Goal: Task Accomplishment & Management: Use online tool/utility

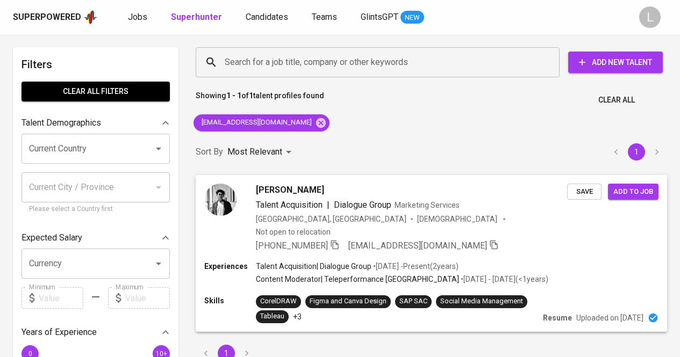
scroll to position [25, 0]
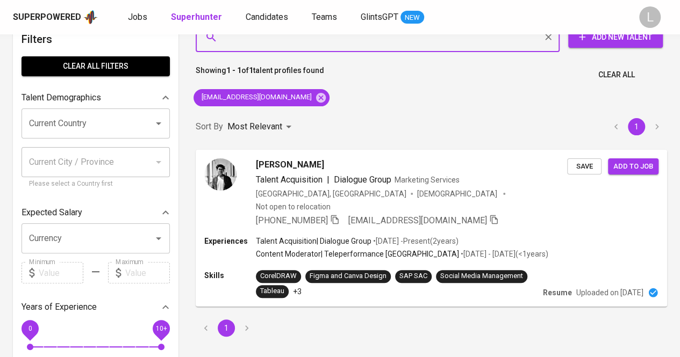
click at [305, 45] on input "Search for a job title, company or other keywords" at bounding box center [380, 37] width 316 height 20
paste input "[EMAIL_ADDRESS][DOMAIN_NAME]"
type input "[EMAIL_ADDRESS][DOMAIN_NAME]"
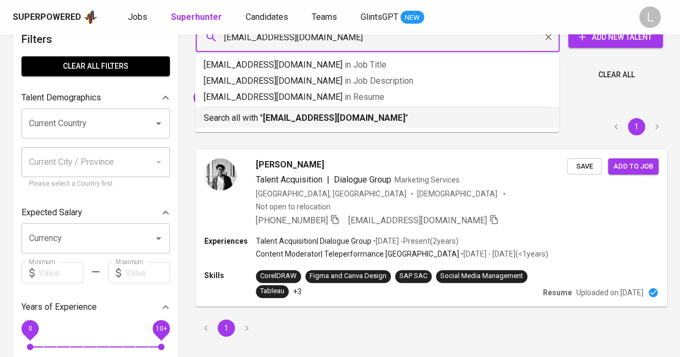
click at [298, 114] on b "[EMAIL_ADDRESS][DOMAIN_NAME]" at bounding box center [334, 118] width 142 height 10
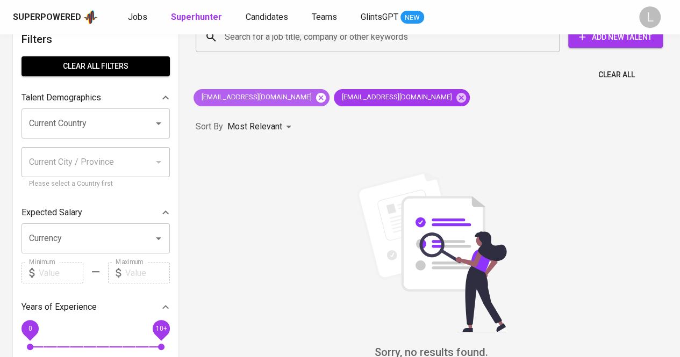
click at [316, 101] on icon at bounding box center [321, 97] width 10 height 10
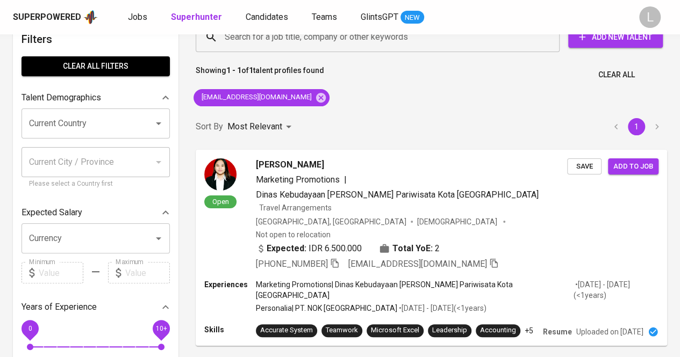
scroll to position [73, 0]
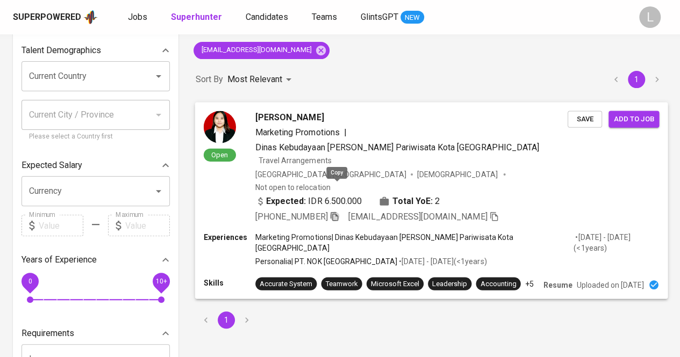
click at [338, 212] on icon "button" at bounding box center [334, 216] width 8 height 9
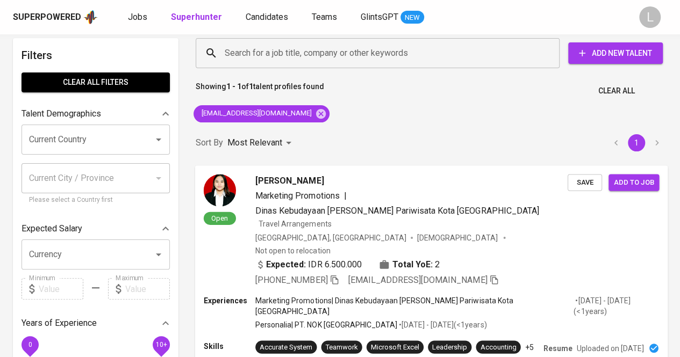
scroll to position [1, 0]
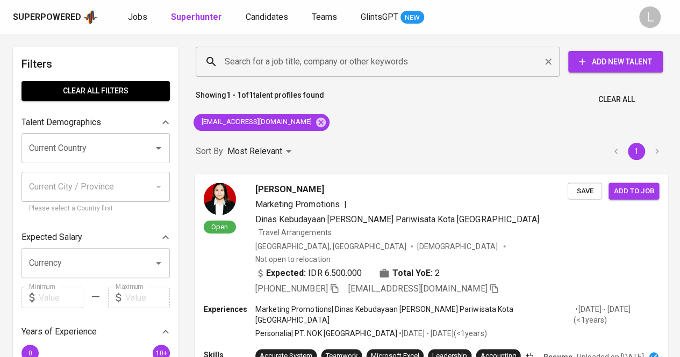
paste input "[EMAIL_ADDRESS][DOMAIN_NAME]"
type input "[EMAIL_ADDRESS][DOMAIN_NAME]"
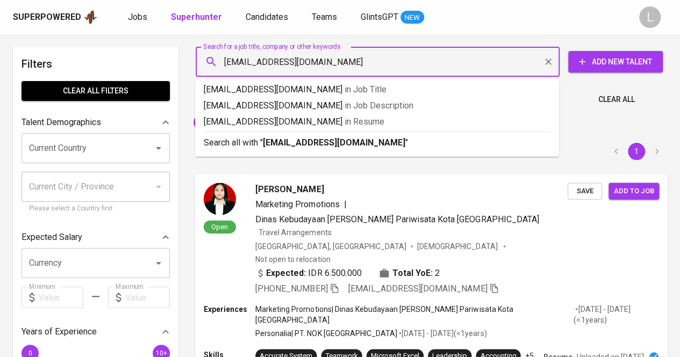
click at [319, 53] on input "[EMAIL_ADDRESS][DOMAIN_NAME]" at bounding box center [380, 62] width 316 height 20
click at [312, 142] on b "[EMAIL_ADDRESS][DOMAIN_NAME]" at bounding box center [334, 143] width 142 height 10
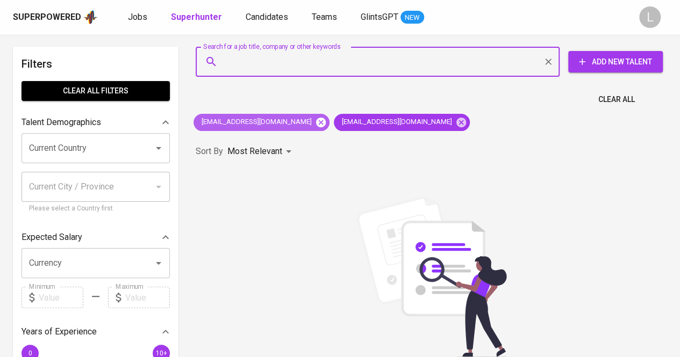
click at [316, 121] on icon at bounding box center [321, 122] width 10 height 10
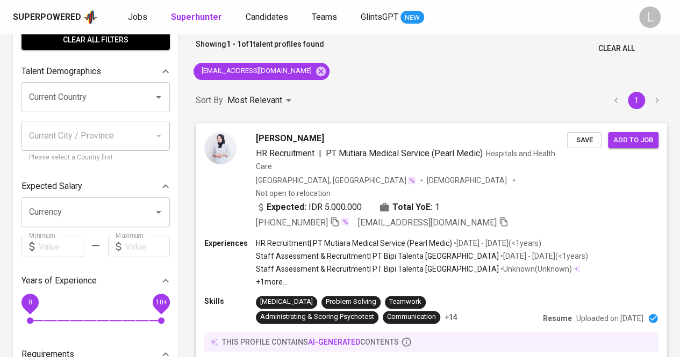
scroll to position [61, 0]
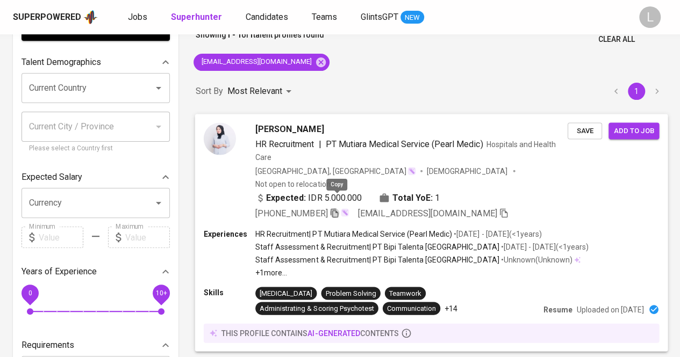
click at [334, 208] on icon "button" at bounding box center [334, 213] width 10 height 10
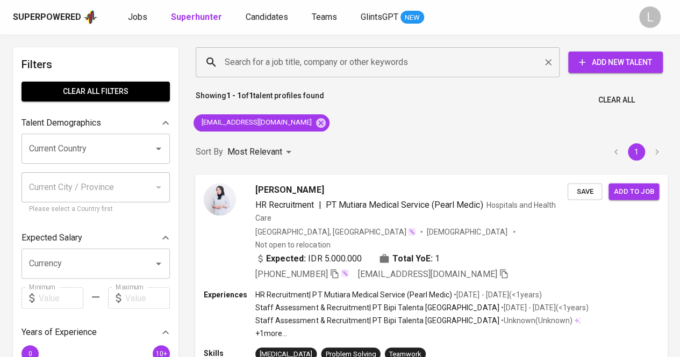
paste input "[EMAIL_ADDRESS][DOMAIN_NAME]"
type input "[EMAIL_ADDRESS][DOMAIN_NAME]"
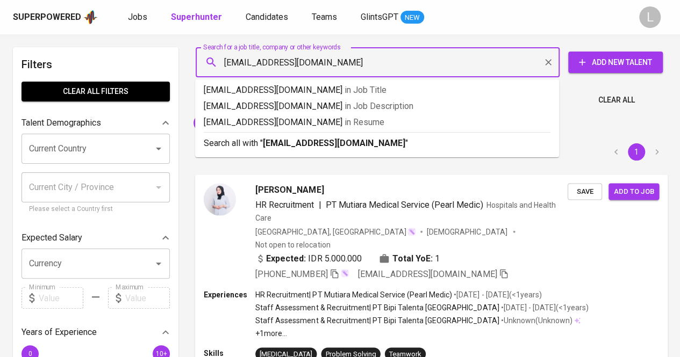
click at [348, 52] on input "[EMAIL_ADDRESS][DOMAIN_NAME]" at bounding box center [380, 62] width 316 height 20
click at [287, 149] on p "Search all with " [EMAIL_ADDRESS][DOMAIN_NAME] "" at bounding box center [377, 143] width 347 height 13
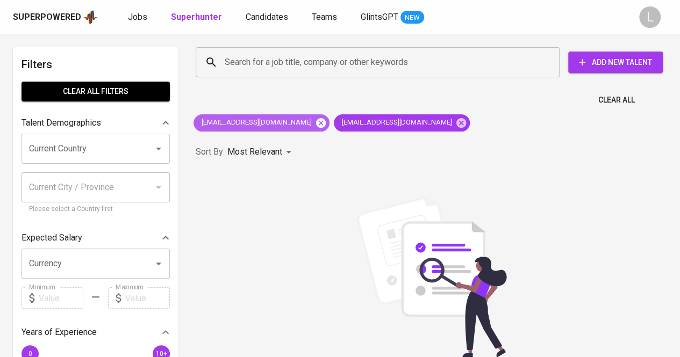
click at [316, 126] on icon at bounding box center [321, 123] width 10 height 10
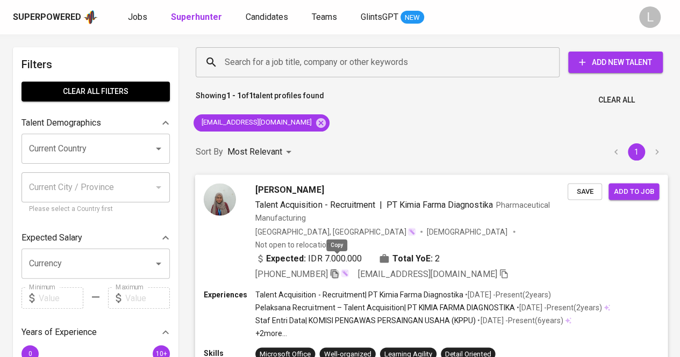
click at [336, 269] on icon "button" at bounding box center [334, 274] width 10 height 10
